Goal: Transaction & Acquisition: Purchase product/service

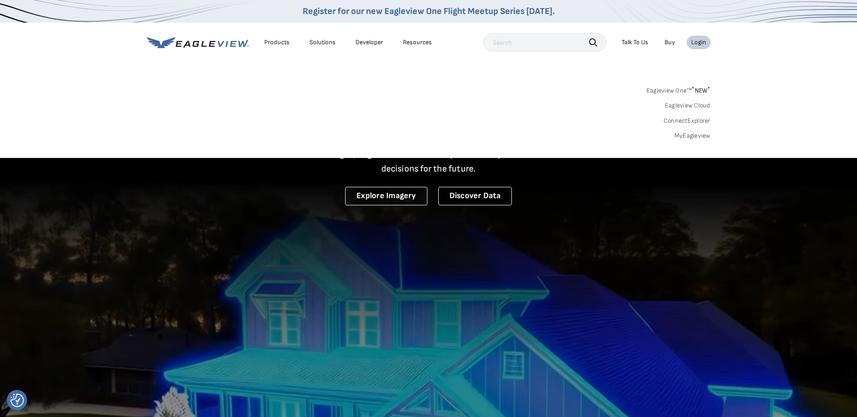
click at [689, 134] on link "MyEagleview" at bounding box center [692, 136] width 36 height 8
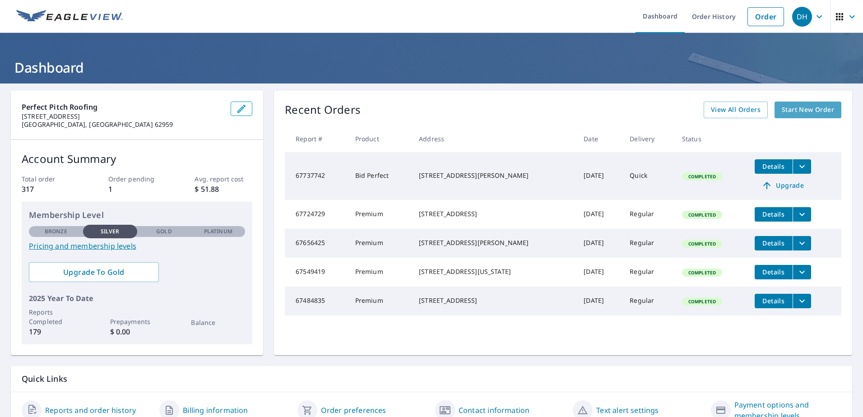
click at [782, 110] on span "Start New Order" at bounding box center [808, 109] width 52 height 11
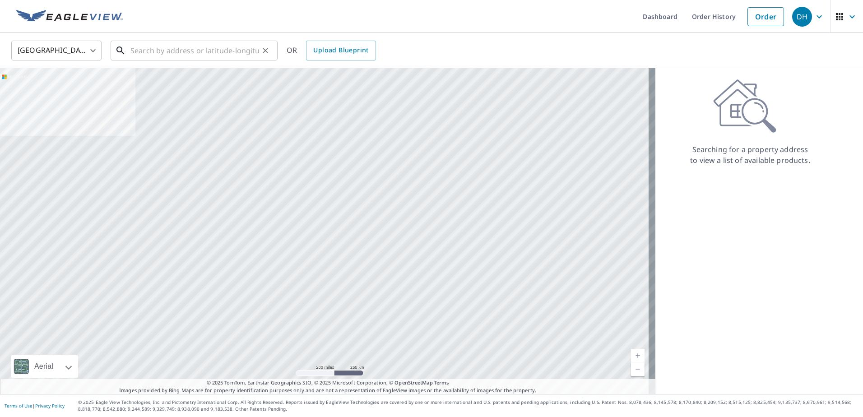
click at [153, 52] on input "text" at bounding box center [195, 50] width 129 height 25
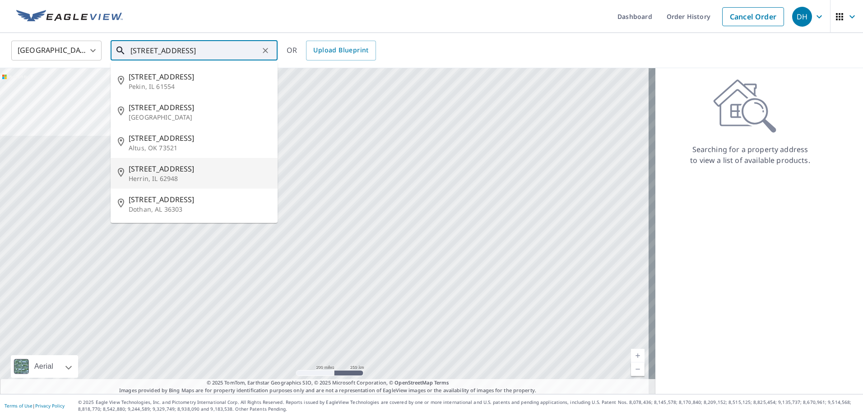
click at [161, 172] on span "1400 N Park Ave" at bounding box center [200, 168] width 142 height 11
type input "1400 N Park Ave Herrin, IL 62948"
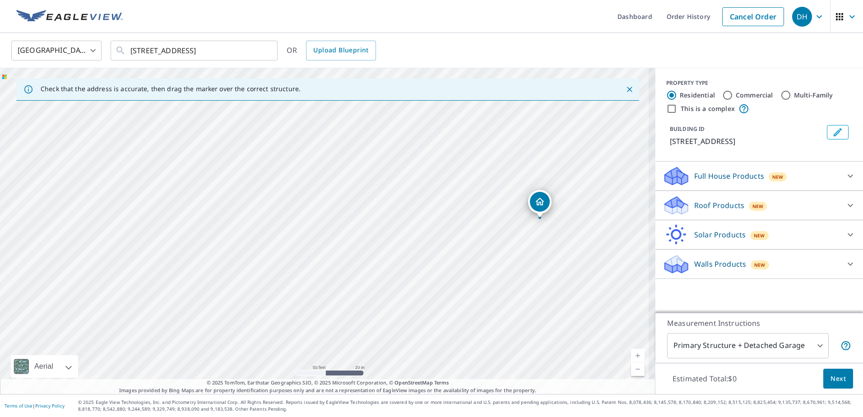
drag, startPoint x: 519, startPoint y: 237, endPoint x: 409, endPoint y: 228, distance: 110.6
click at [409, 228] on div "1400 N Park Ave Herrin, IL 62948" at bounding box center [328, 231] width 656 height 326
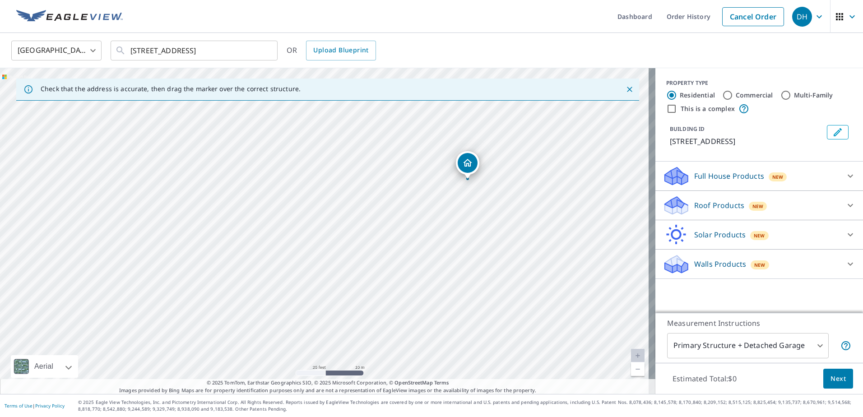
drag, startPoint x: 474, startPoint y: 175, endPoint x: 470, endPoint y: 165, distance: 10.7
click at [845, 205] on icon at bounding box center [850, 205] width 11 height 11
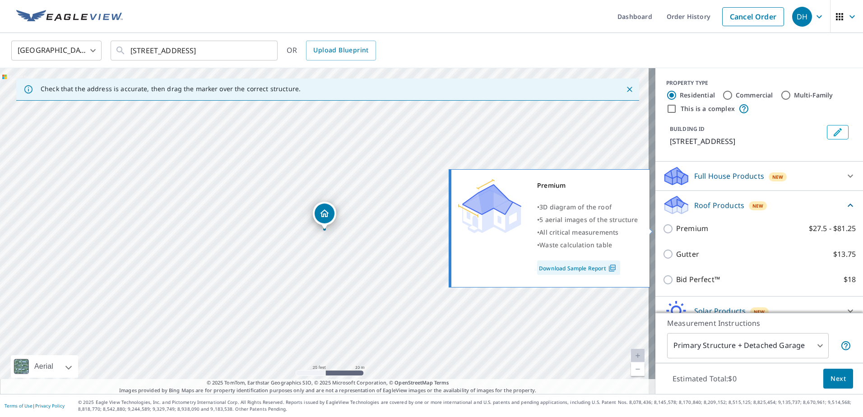
click at [665, 229] on input "Premium $27.5 - $81.25" at bounding box center [670, 229] width 14 height 11
checkbox input "true"
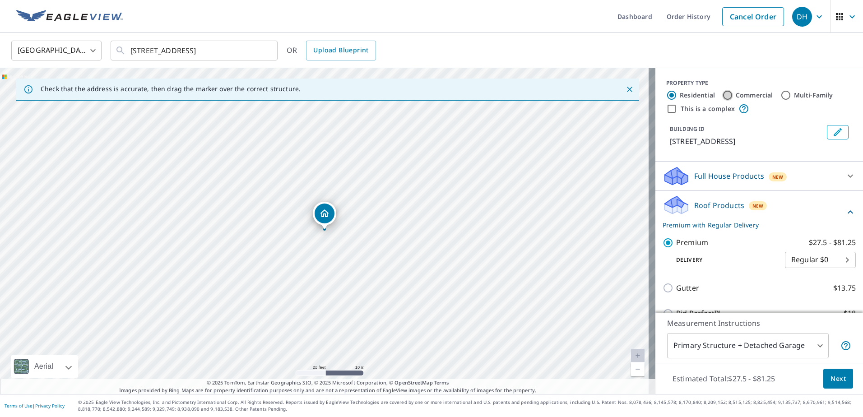
click at [723, 92] on input "Commercial" at bounding box center [728, 95] width 11 height 11
radio input "true"
type input "4"
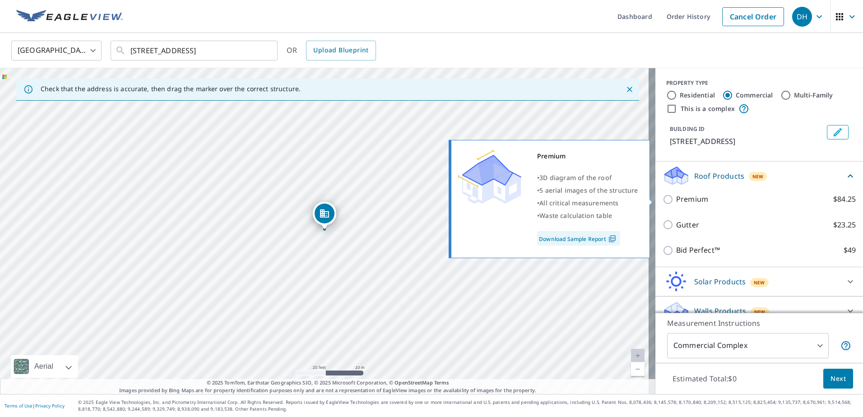
click at [663, 199] on input "Premium $84.25" at bounding box center [670, 199] width 14 height 11
checkbox input "true"
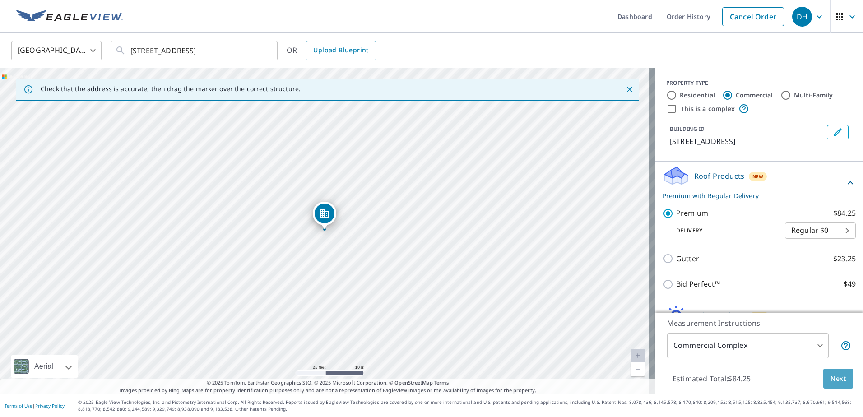
click at [833, 383] on span "Next" at bounding box center [838, 378] width 15 height 11
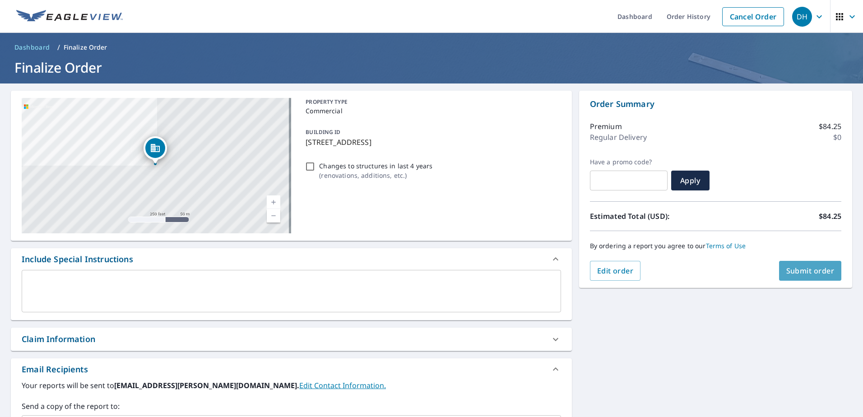
click at [805, 271] on span "Submit order" at bounding box center [811, 271] width 48 height 10
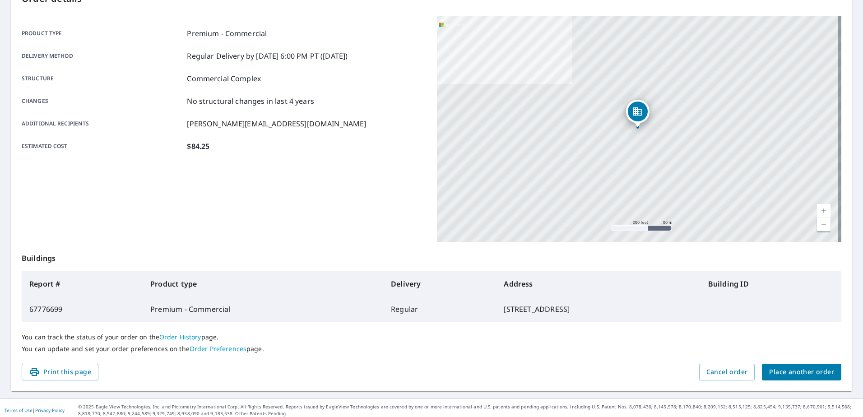
scroll to position [114, 0]
